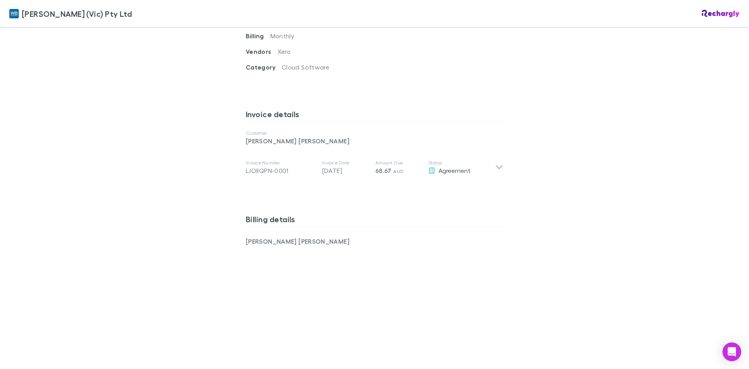
scroll to position [351, 0]
click at [209, 240] on div "[PERSON_NAME] (Vic) Pty Ltd [PERSON_NAME] (Vic) Pty Ltd Software subscriptions …" at bounding box center [374, 184] width 749 height 369
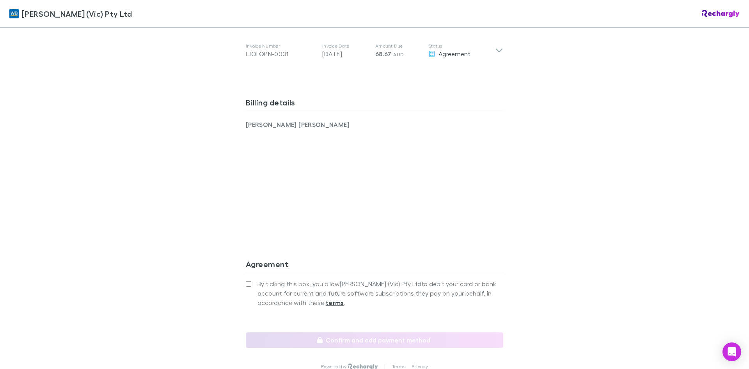
scroll to position [468, 0]
click at [249, 278] on label "By ticking this box, you allow [PERSON_NAME] (Vic) Pty Ltd to debit your card o…" at bounding box center [375, 292] width 258 height 28
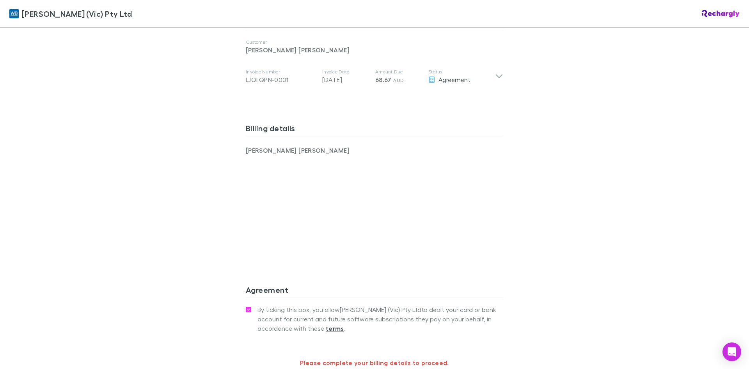
scroll to position [420, 0]
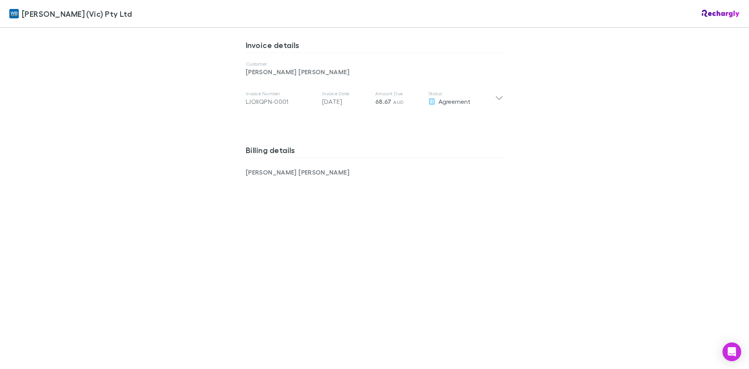
click at [223, 271] on div "[PERSON_NAME] (Vic) Pty Ltd [PERSON_NAME] (Vic) Pty Ltd Software subscriptions …" at bounding box center [374, 184] width 749 height 369
click at [177, 275] on div "[PERSON_NAME] (Vic) Pty Ltd [PERSON_NAME] (Vic) Pty Ltd Software subscriptions …" at bounding box center [374, 184] width 749 height 369
click at [158, 276] on div "[PERSON_NAME] (Vic) Pty Ltd [PERSON_NAME] (Vic) Pty Ltd Software subscriptions …" at bounding box center [374, 184] width 749 height 369
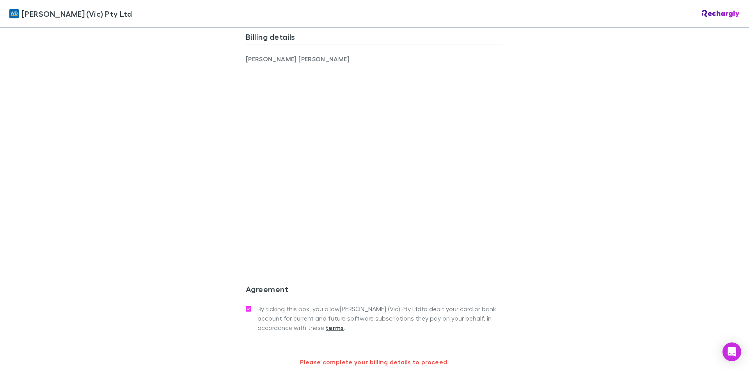
scroll to position [537, 0]
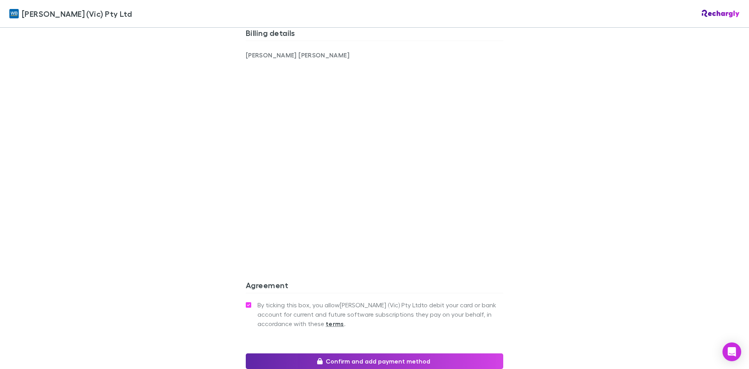
click at [188, 226] on div "[PERSON_NAME] (Vic) Pty Ltd [PERSON_NAME] (Vic) Pty Ltd Software subscriptions …" at bounding box center [374, 184] width 749 height 369
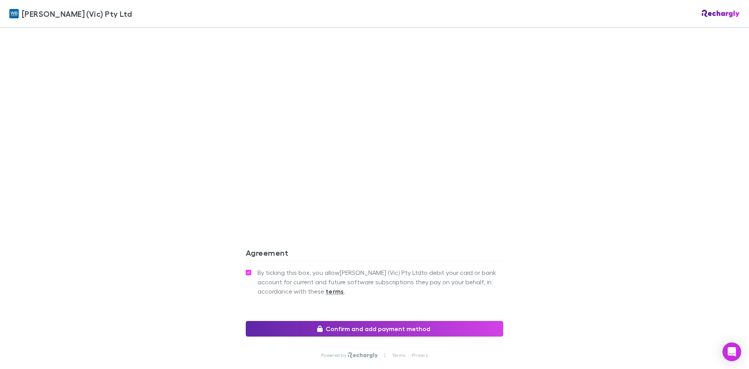
scroll to position [612, 0]
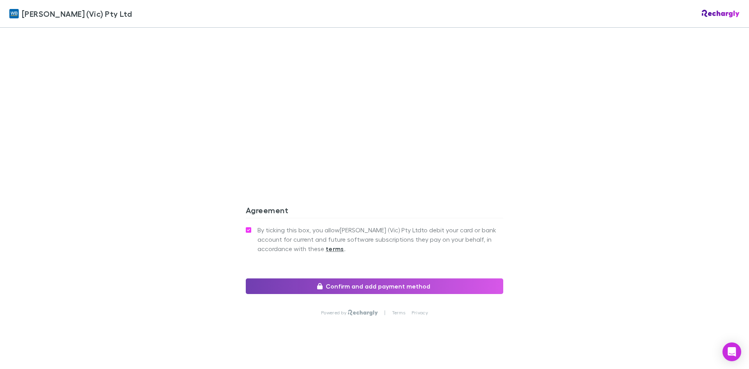
click at [322, 283] on icon "button" at bounding box center [319, 286] width 5 height 6
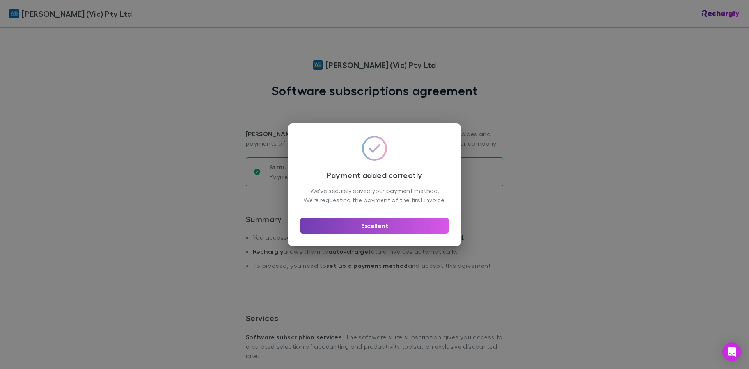
click at [359, 231] on button "Excellent" at bounding box center [374, 226] width 148 height 16
